Goal: Navigation & Orientation: Find specific page/section

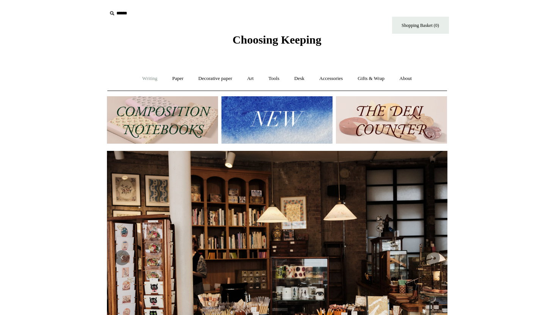
click at [151, 77] on link "Writing +" at bounding box center [149, 79] width 29 height 20
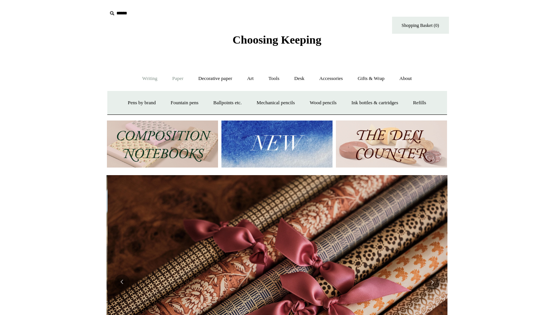
scroll to position [0, 681]
click at [179, 83] on link "Paper +" at bounding box center [177, 79] width 25 height 20
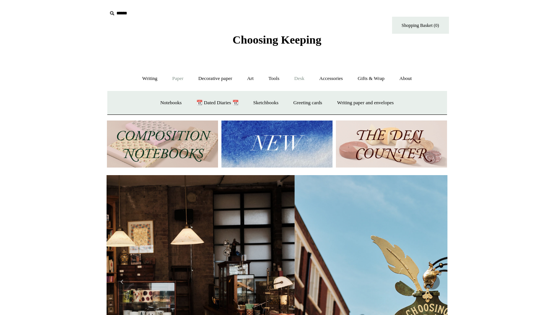
click at [308, 78] on link "Desk +" at bounding box center [299, 79] width 24 height 20
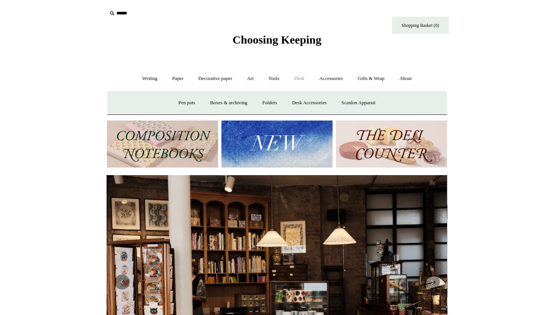
scroll to position [0, 0]
click at [278, 77] on link "Tools +" at bounding box center [274, 79] width 25 height 20
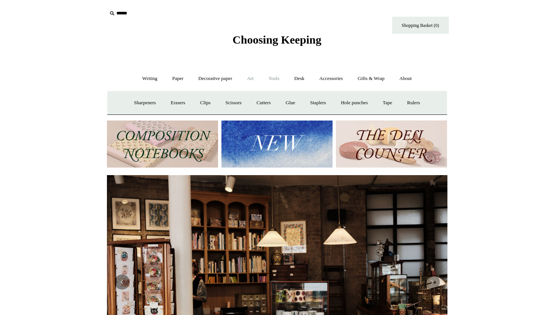
click at [243, 79] on link "Art +" at bounding box center [250, 79] width 20 height 20
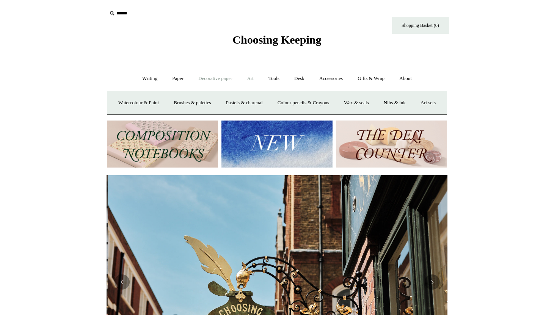
scroll to position [0, 340]
click at [223, 78] on link "Decorative paper +" at bounding box center [214, 79] width 47 height 20
click at [182, 78] on link "Paper +" at bounding box center [177, 79] width 25 height 20
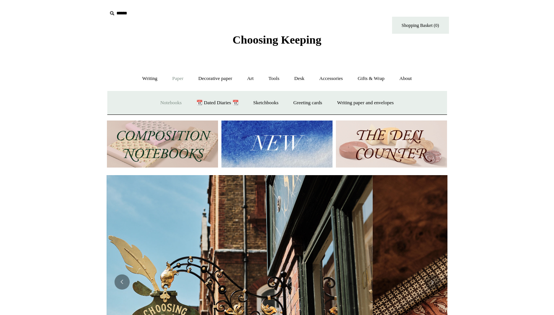
click at [168, 102] on link "Notebooks +" at bounding box center [171, 103] width 35 height 20
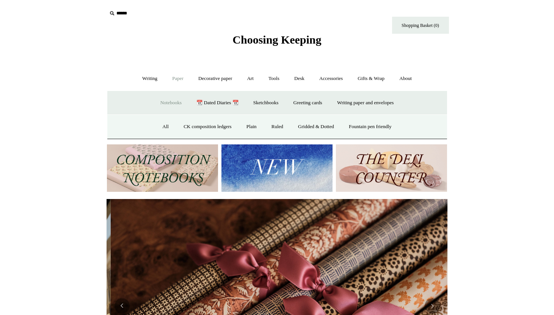
scroll to position [0, 681]
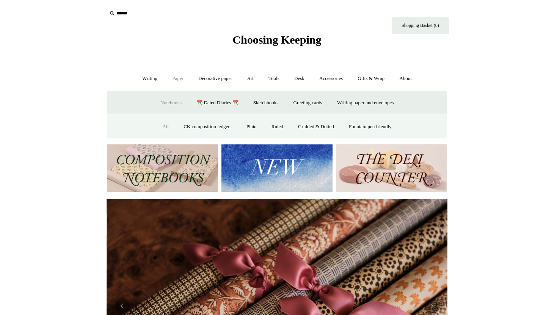
click at [163, 124] on link "All" at bounding box center [165, 127] width 20 height 20
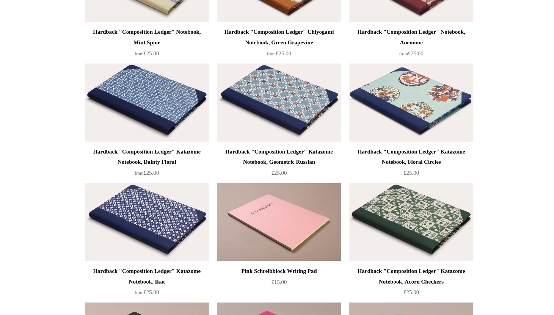
scroll to position [732, 0]
